Goal: Task Accomplishment & Management: Use online tool/utility

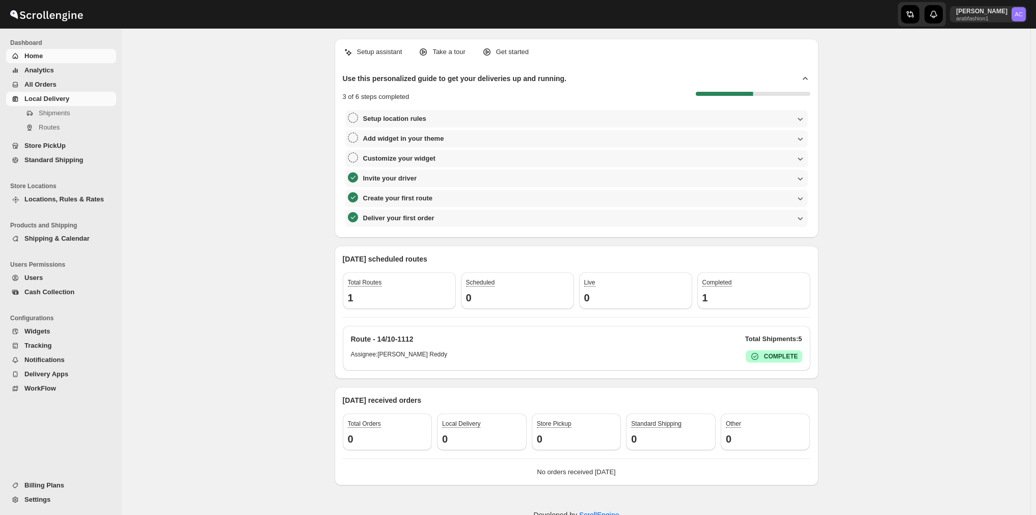
click at [56, 102] on span "Local Delivery" at bounding box center [46, 99] width 45 height 8
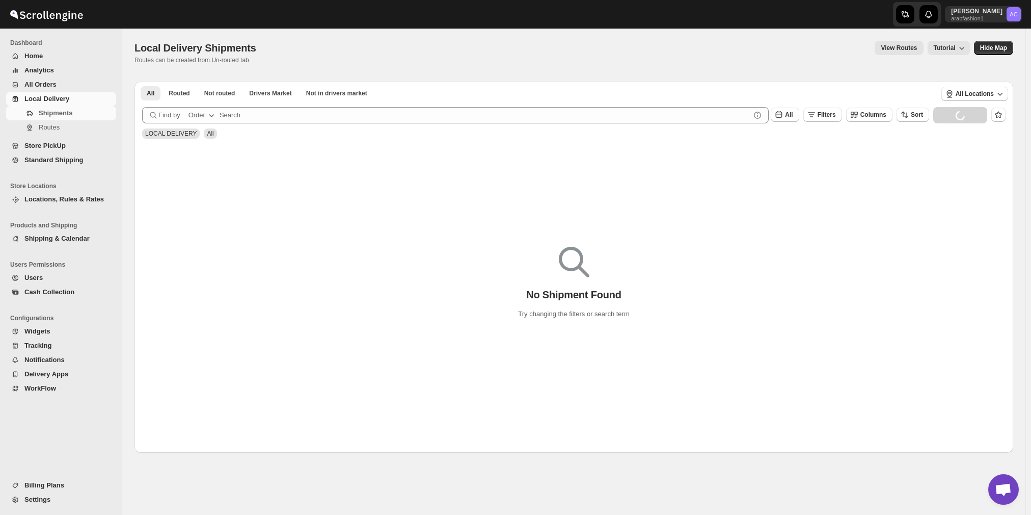
scroll to position [728, 0]
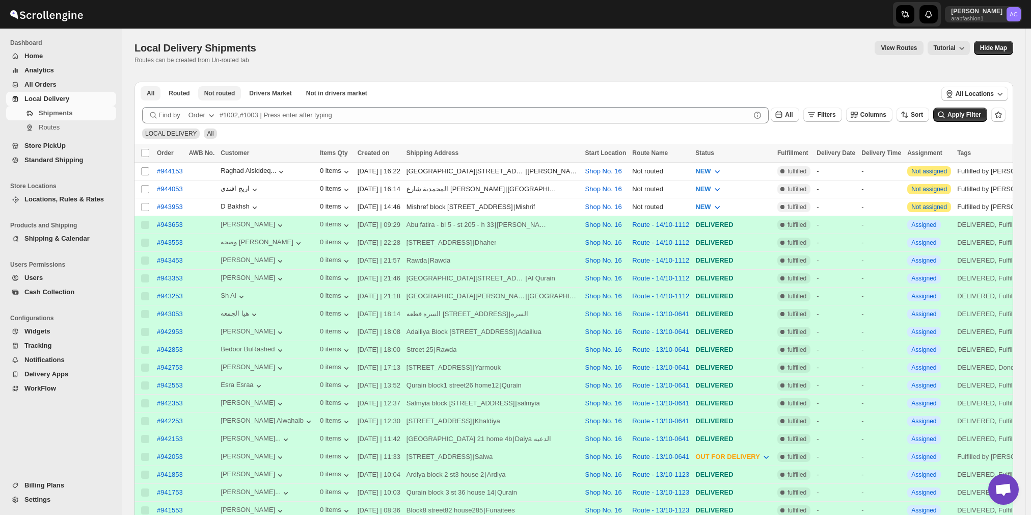
click at [214, 96] on div "All Routed Not routed Drivers Market Not in drivers market More Filters All Rou…" at bounding box center [573, 488] width 879 height 825
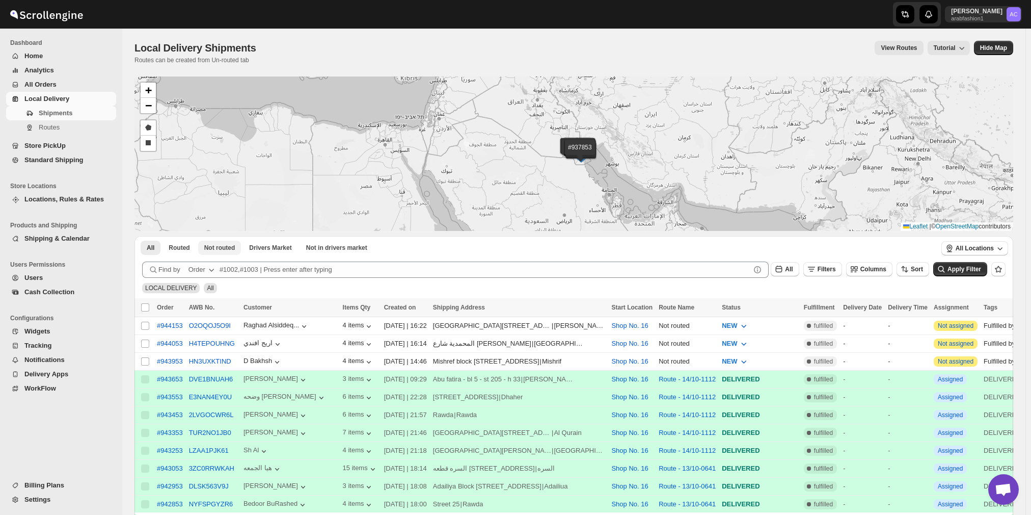
click at [223, 244] on span "Not routed" at bounding box center [219, 248] width 31 height 8
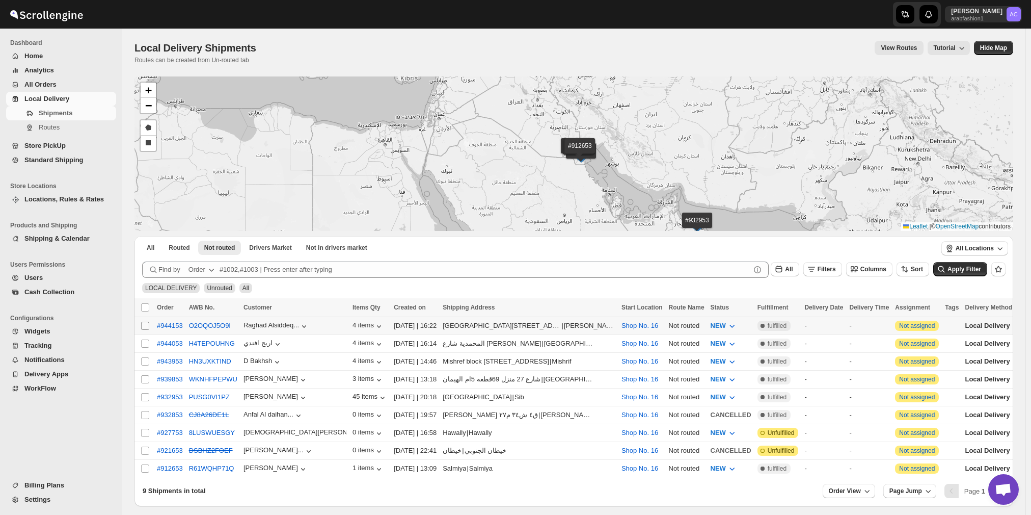
click at [141, 322] on input "Select shipment" at bounding box center [145, 325] width 8 height 8
checkbox input "true"
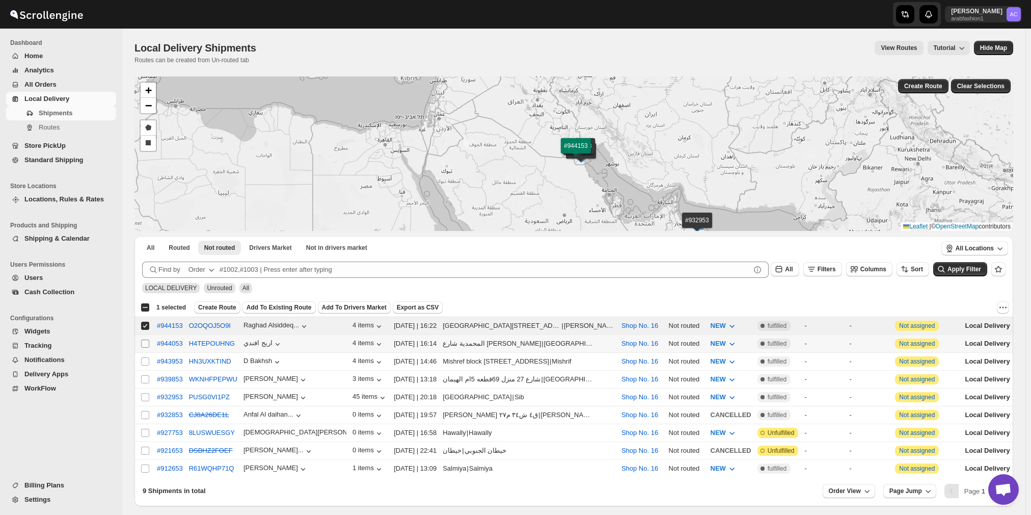
click at [146, 340] on input "Select shipment" at bounding box center [145, 343] width 8 height 8
checkbox input "true"
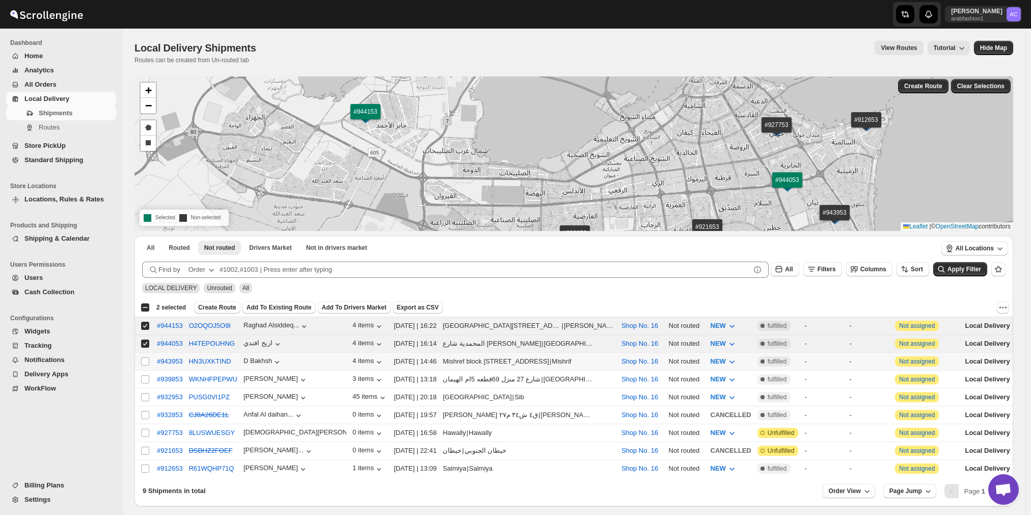
click at [140, 358] on td "Select shipment" at bounding box center [143, 362] width 19 height 18
checkbox input "true"
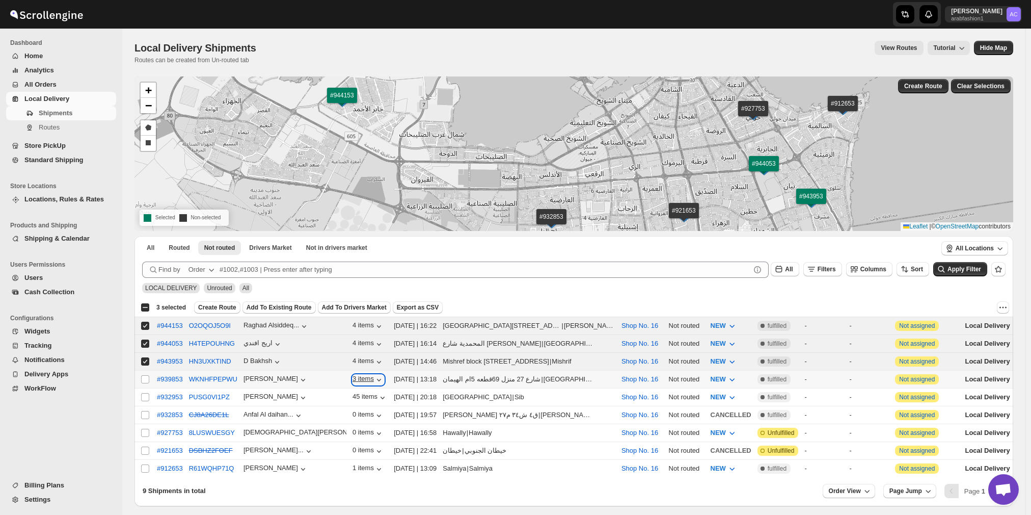
click at [377, 379] on icon "button" at bounding box center [379, 380] width 4 height 3
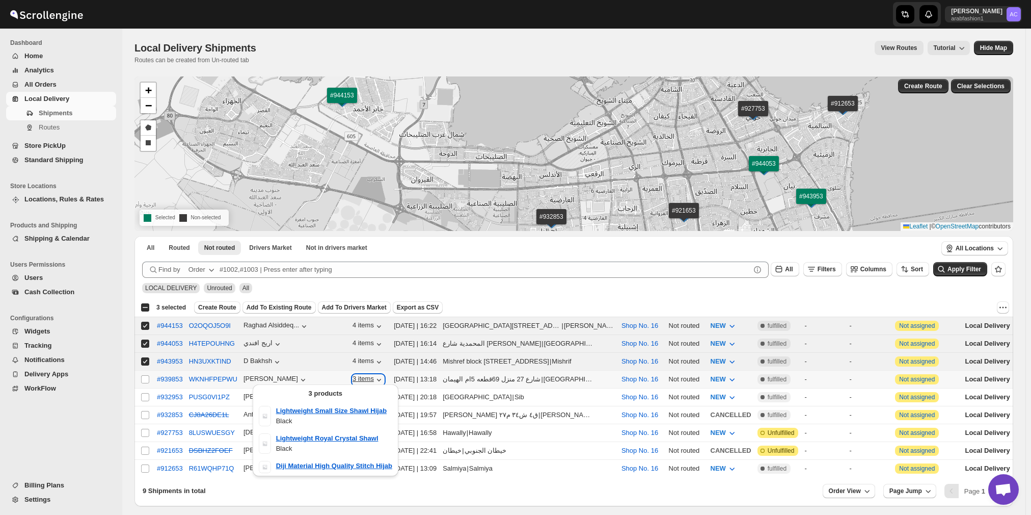
click at [377, 379] on icon "button" at bounding box center [379, 380] width 4 height 3
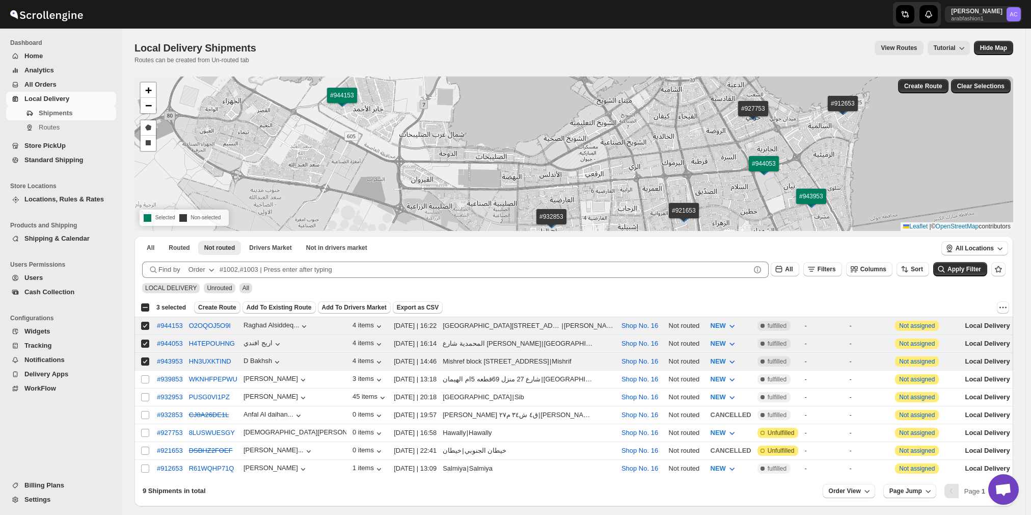
click at [215, 304] on span "Create Route" at bounding box center [217, 307] width 38 height 8
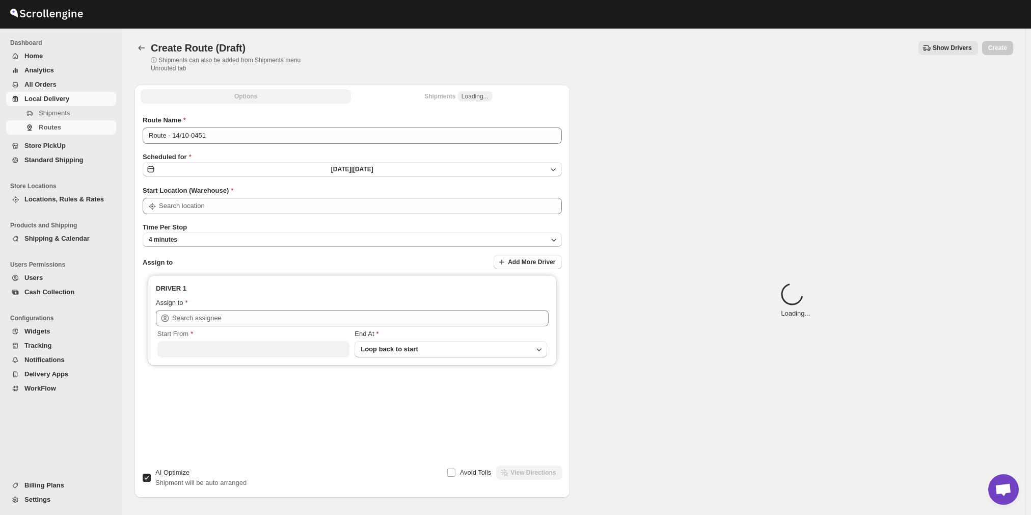
type input "Shop No. 16"
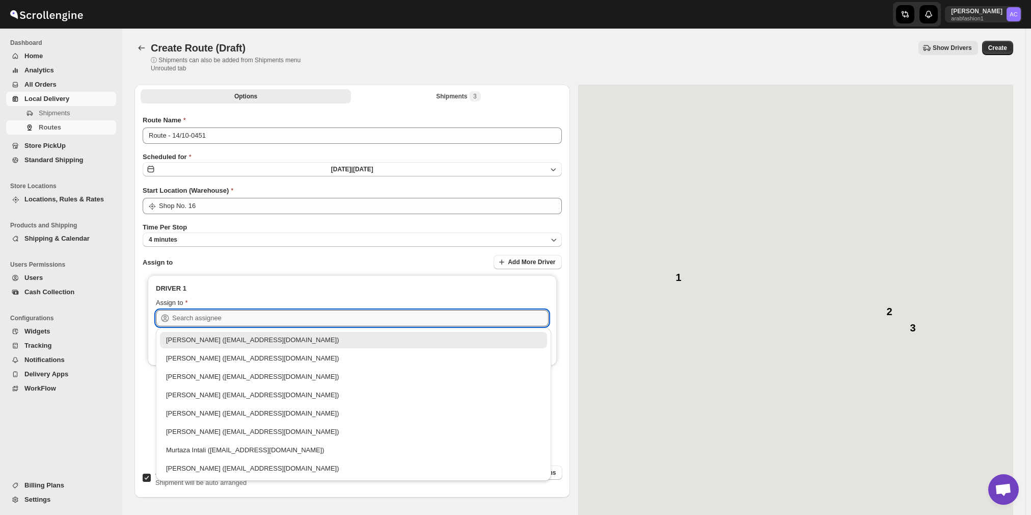
click at [264, 319] on input "text" at bounding box center [360, 318] width 376 height 16
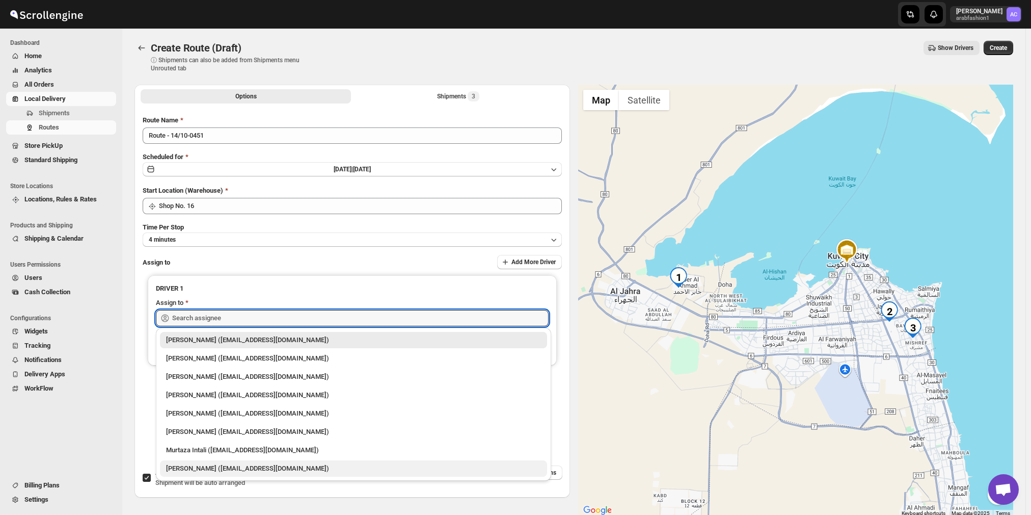
click at [245, 473] on div "[PERSON_NAME] ([EMAIL_ADDRESS][DOMAIN_NAME])" at bounding box center [353, 468] width 387 height 16
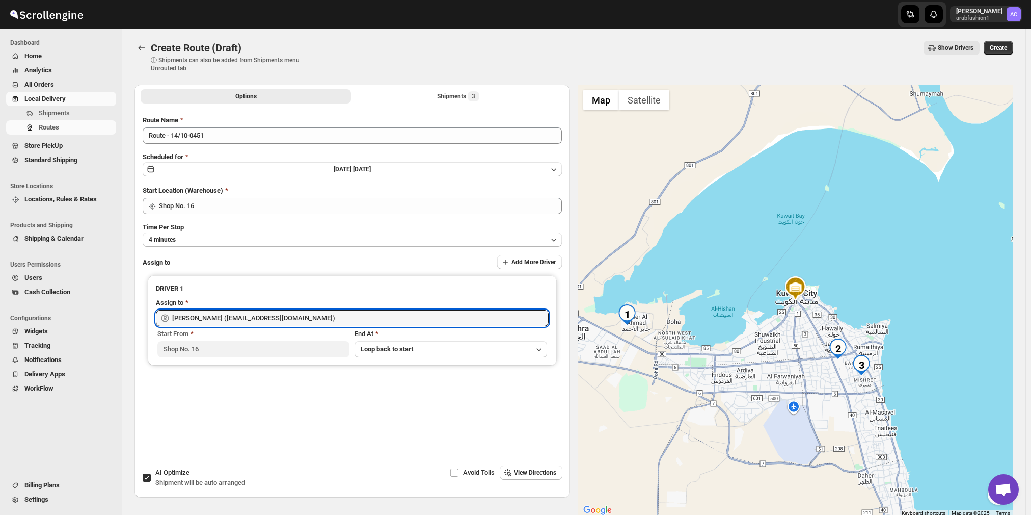
type input "[PERSON_NAME] ([EMAIL_ADDRESS][DOMAIN_NAME])"
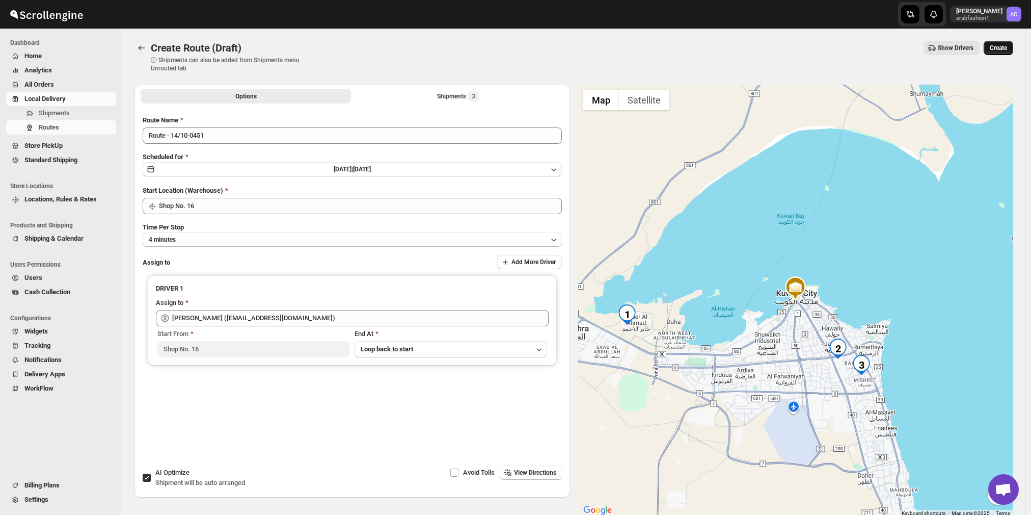
click at [1002, 48] on span "Create" at bounding box center [998, 48] width 17 height 8
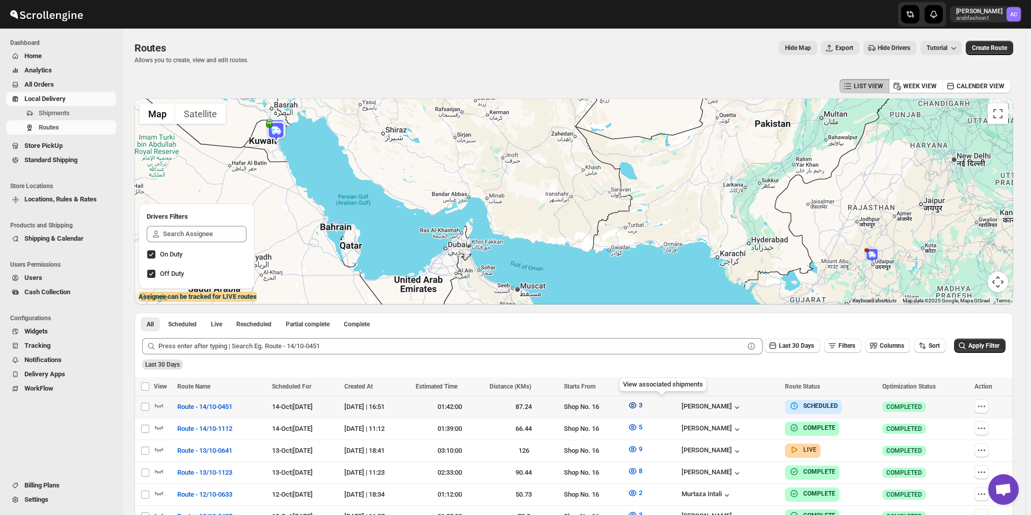
click at [638, 403] on icon "button" at bounding box center [633, 405] width 10 height 10
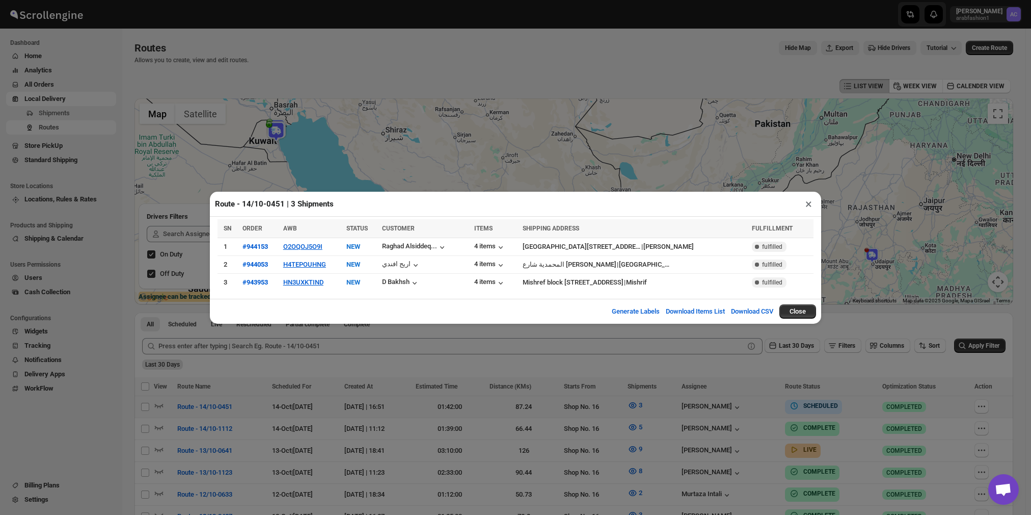
click at [810, 205] on button "×" at bounding box center [808, 204] width 15 height 14
